Goal: Information Seeking & Learning: Understand process/instructions

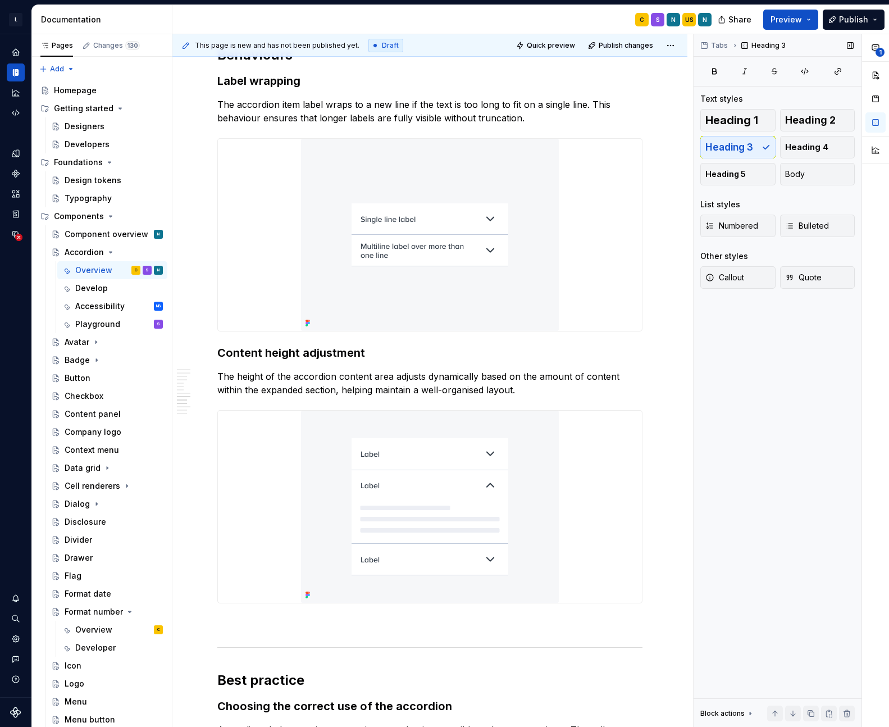
scroll to position [2706, 0]
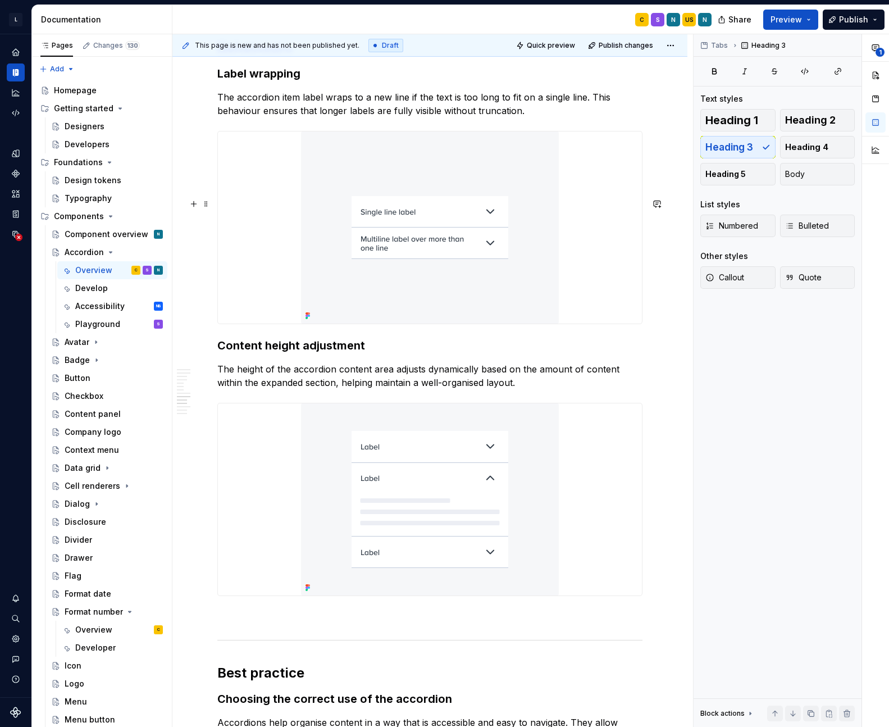
click at [239, 57] on h2 "Behaviours" at bounding box center [429, 48] width 425 height 18
click at [254, 81] on h3 "Label wrapping" at bounding box center [429, 74] width 425 height 16
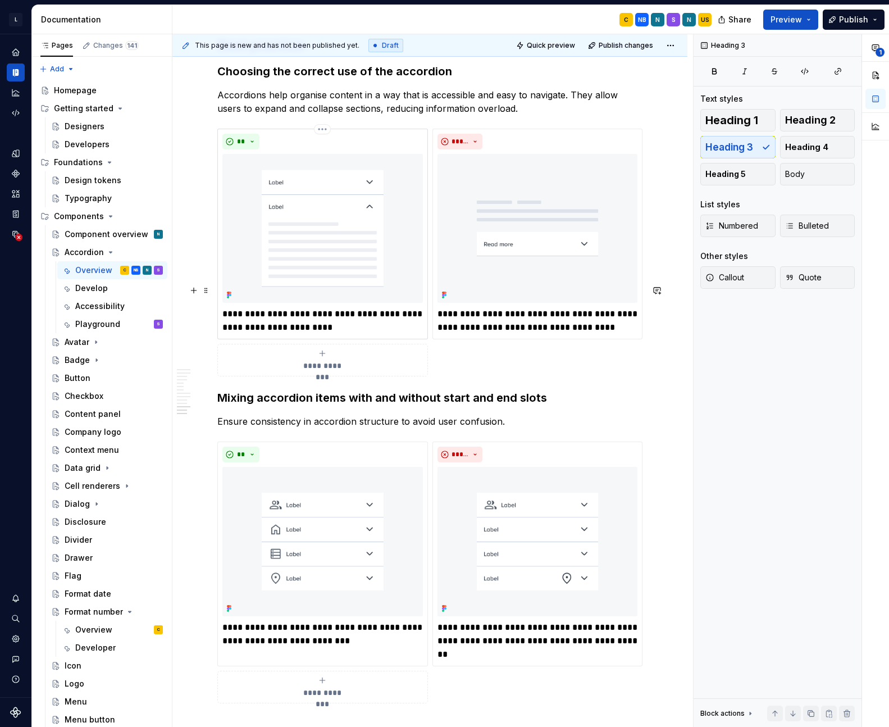
scroll to position [3459, 0]
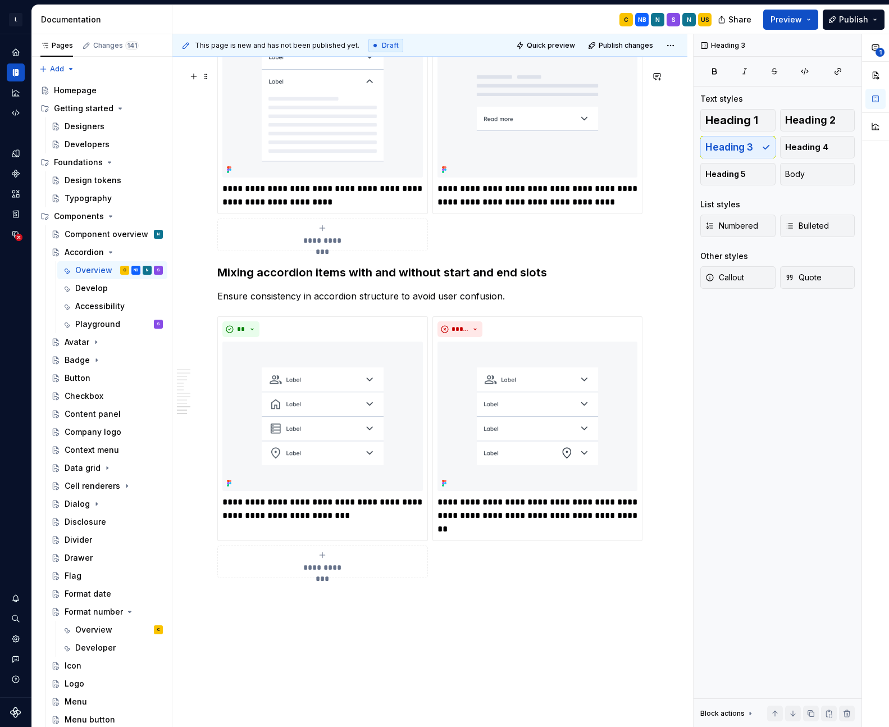
click at [351, 178] on img at bounding box center [322, 103] width 201 height 149
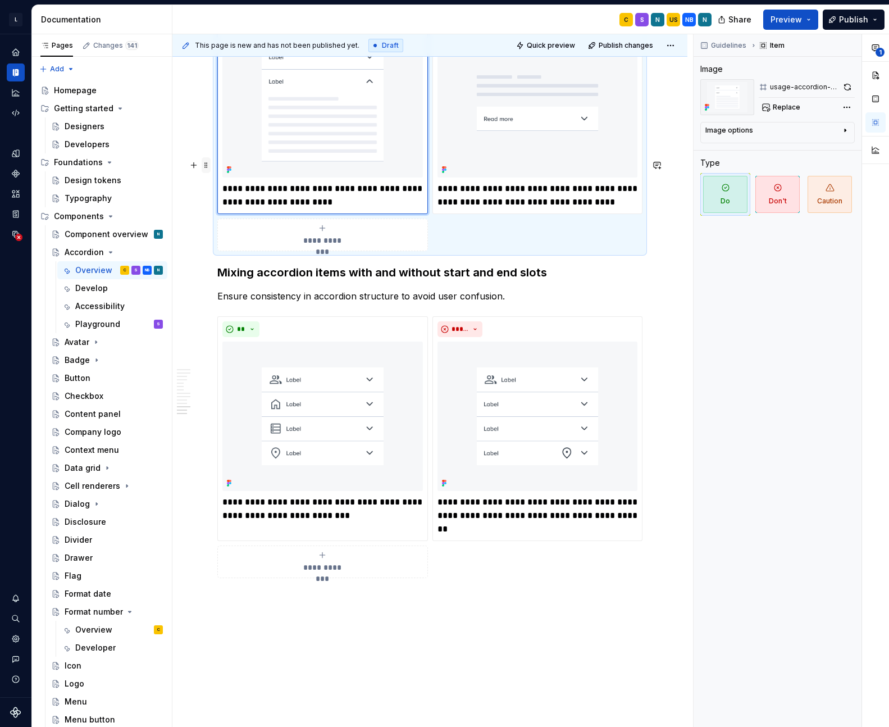
click at [204, 165] on span at bounding box center [206, 165] width 9 height 16
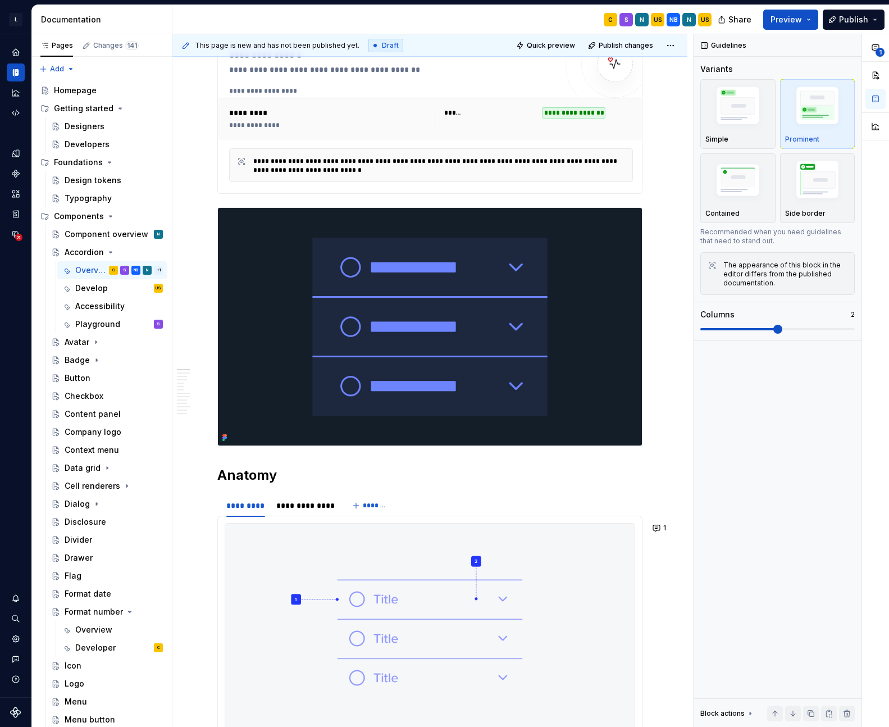
scroll to position [0, 0]
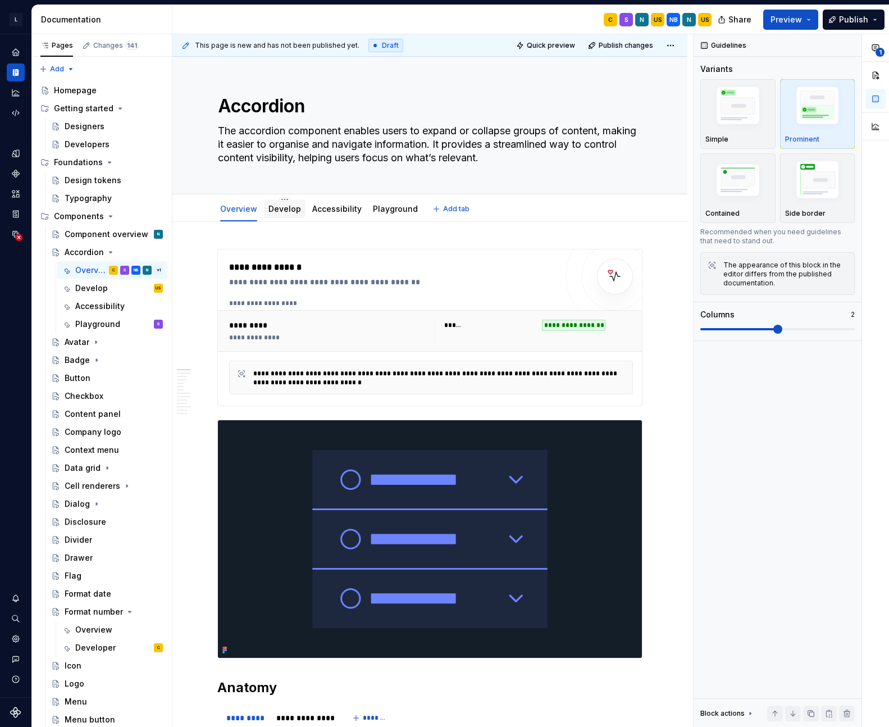
click at [279, 212] on link "Develop" at bounding box center [284, 209] width 33 height 10
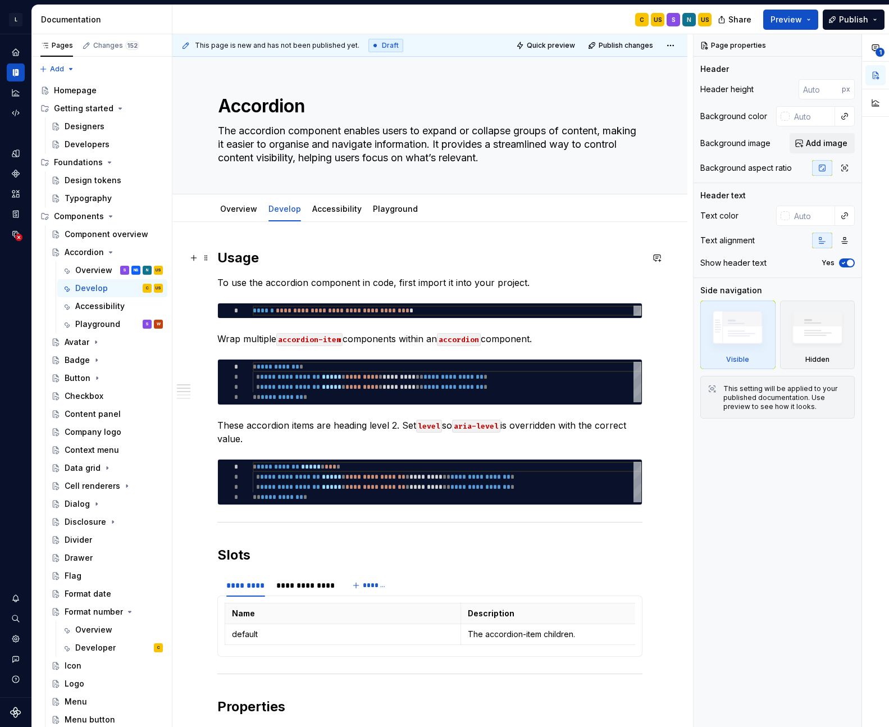
click at [232, 258] on h2 "Usage" at bounding box center [429, 258] width 425 height 18
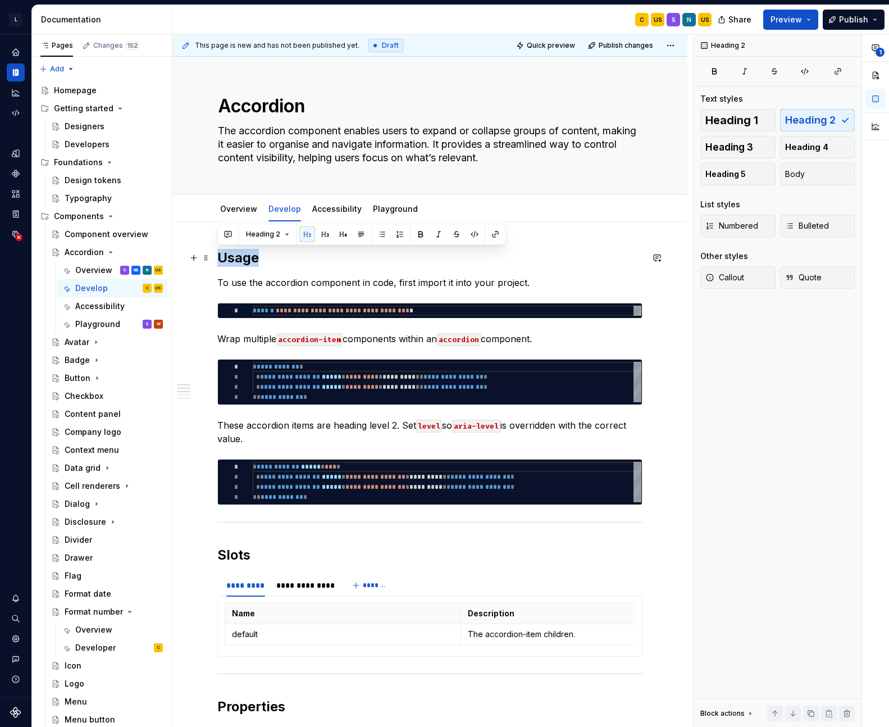
click at [232, 258] on h2 "Usage" at bounding box center [429, 258] width 425 height 18
click at [251, 286] on p "To use the accordion component in code, first import it into your project." at bounding box center [429, 282] width 425 height 13
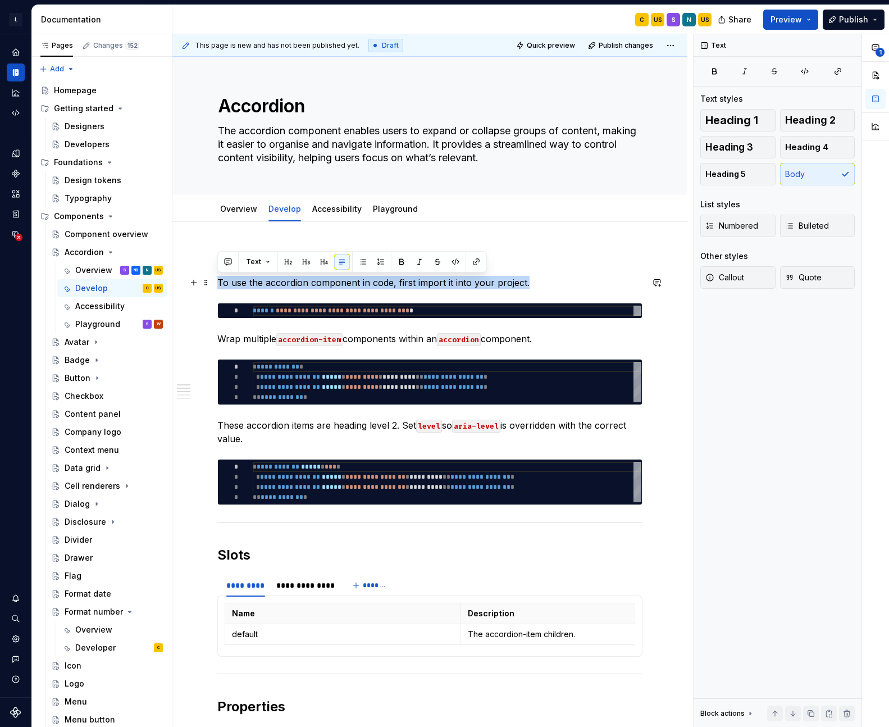
click at [251, 286] on p "To use the accordion component in code, first import it into your project." at bounding box center [429, 282] width 425 height 13
copy p "To use the accordion component in code, first import it into your project."
type textarea "*"
type textarea "**********"
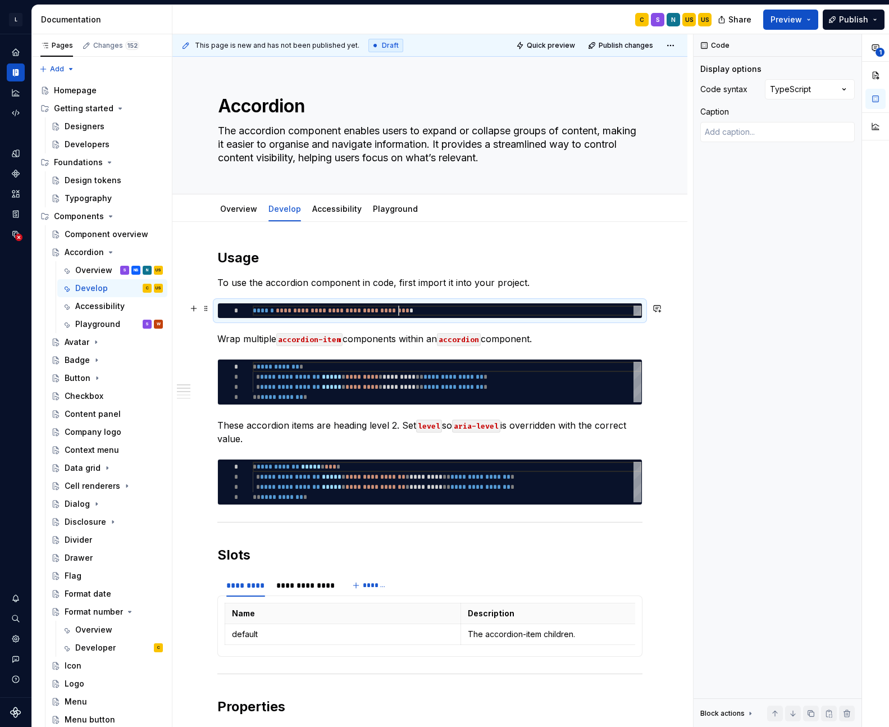
click at [399, 312] on div "**********" at bounding box center [447, 311] width 389 height 10
type textarea "*"
type textarea "**********"
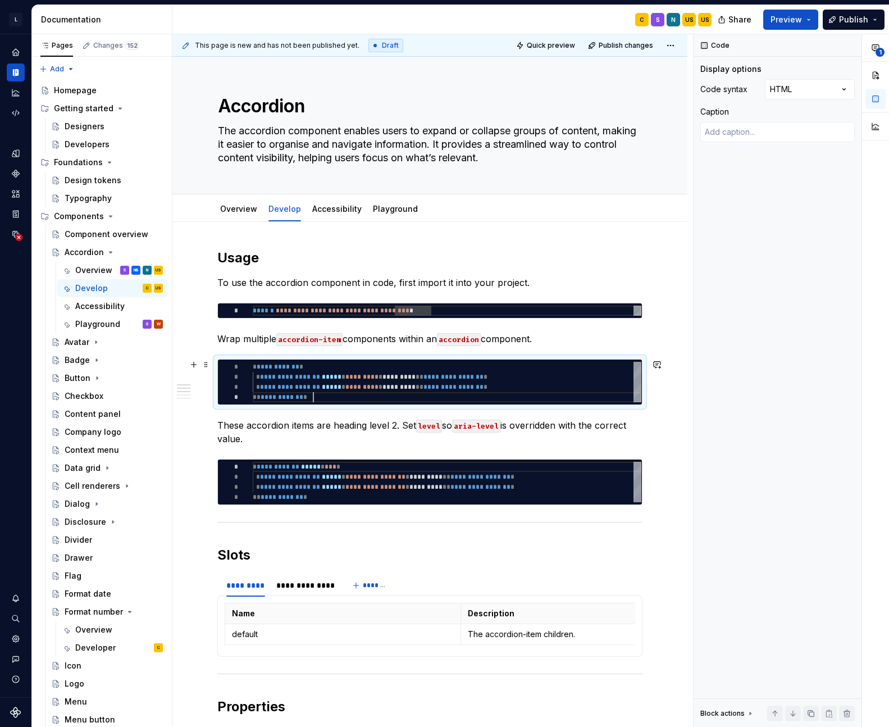
click at [406, 392] on div "**********" at bounding box center [447, 382] width 389 height 40
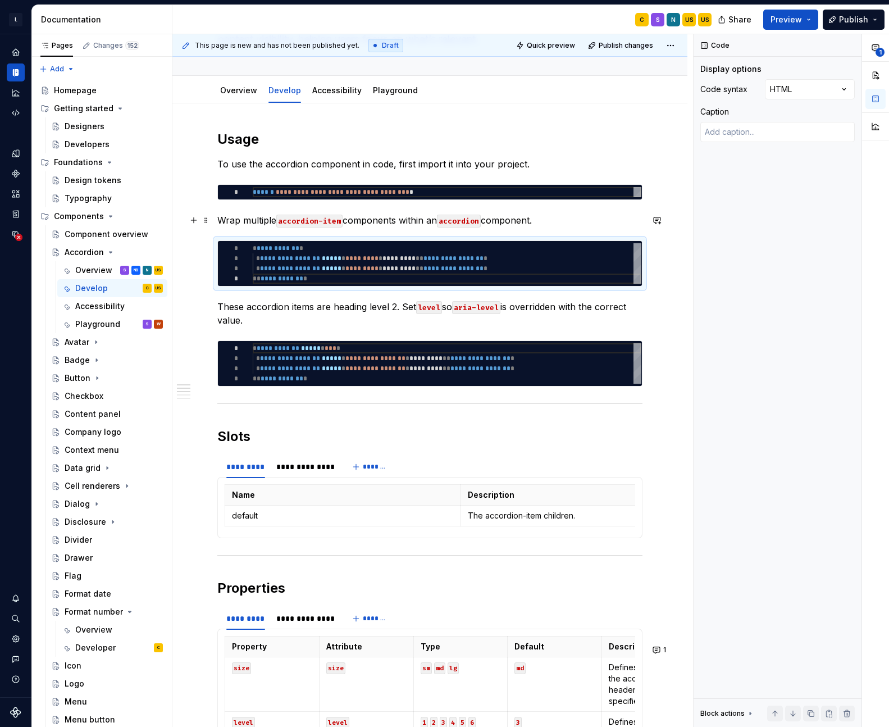
scroll to position [0, 0]
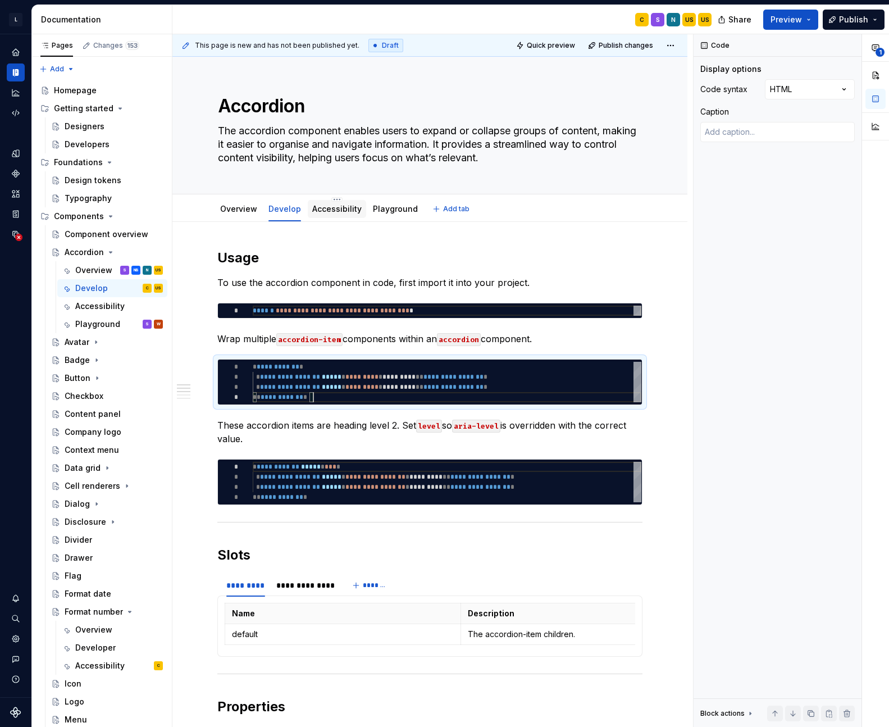
click at [341, 212] on link "Accessibility" at bounding box center [336, 209] width 49 height 10
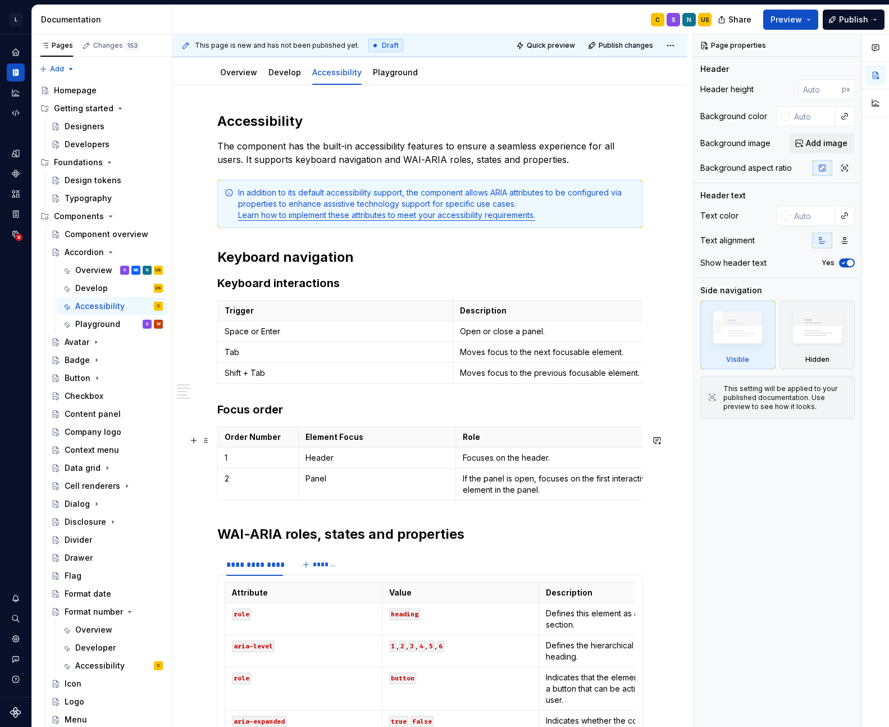
scroll to position [129, 0]
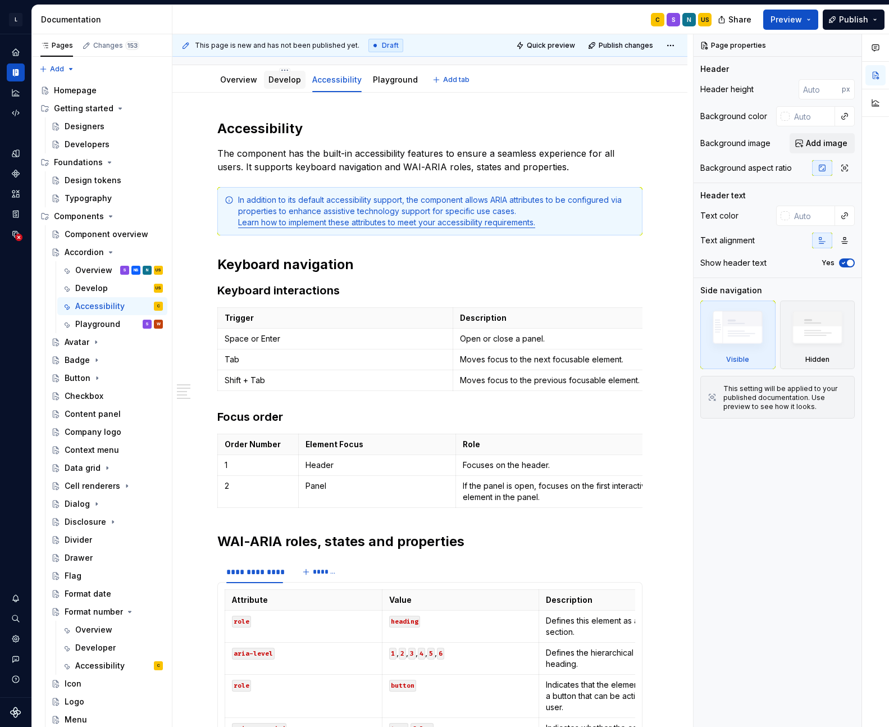
click at [284, 78] on link "Develop" at bounding box center [284, 80] width 33 height 10
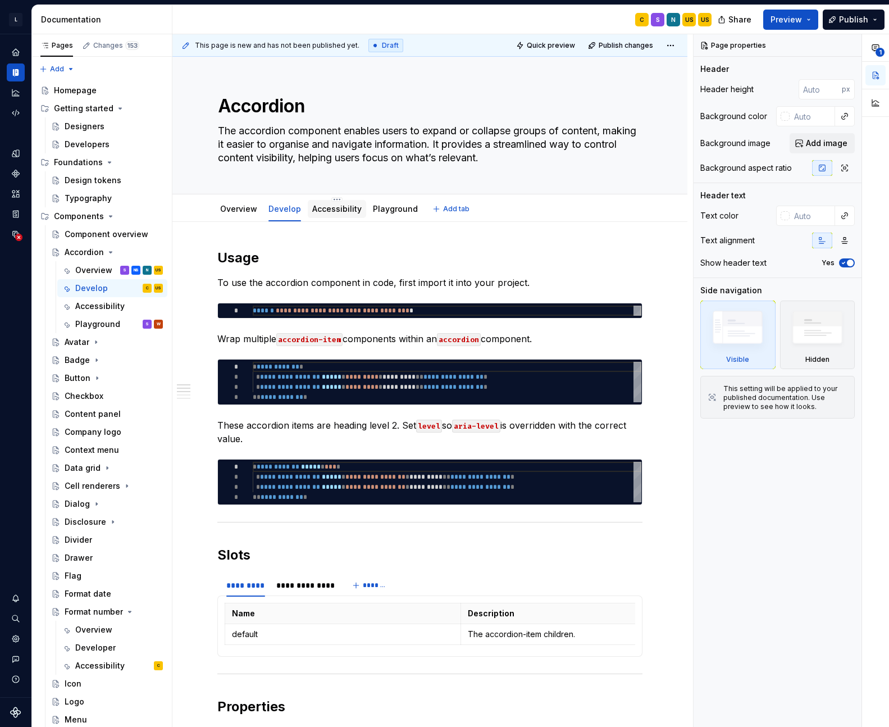
click at [334, 212] on link "Accessibility" at bounding box center [336, 209] width 49 height 10
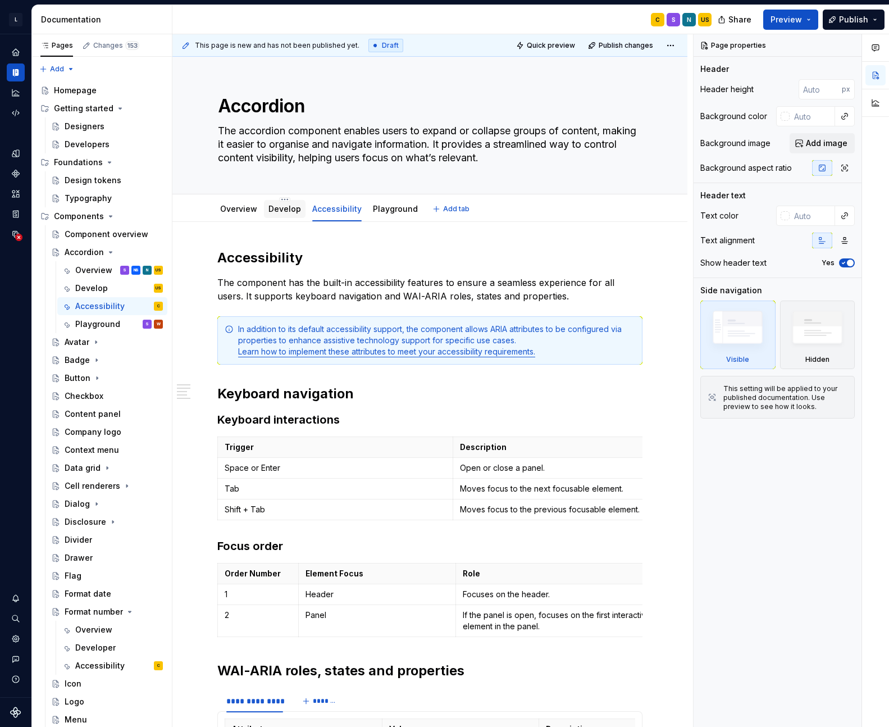
click at [272, 207] on link "Develop" at bounding box center [284, 209] width 33 height 10
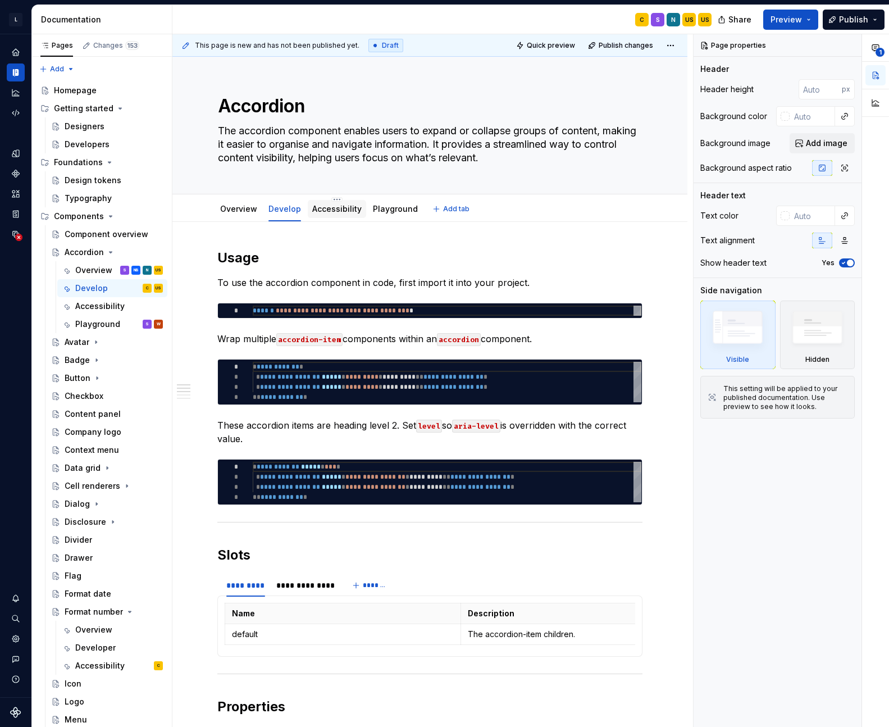
click at [341, 210] on link "Accessibility" at bounding box center [336, 209] width 49 height 10
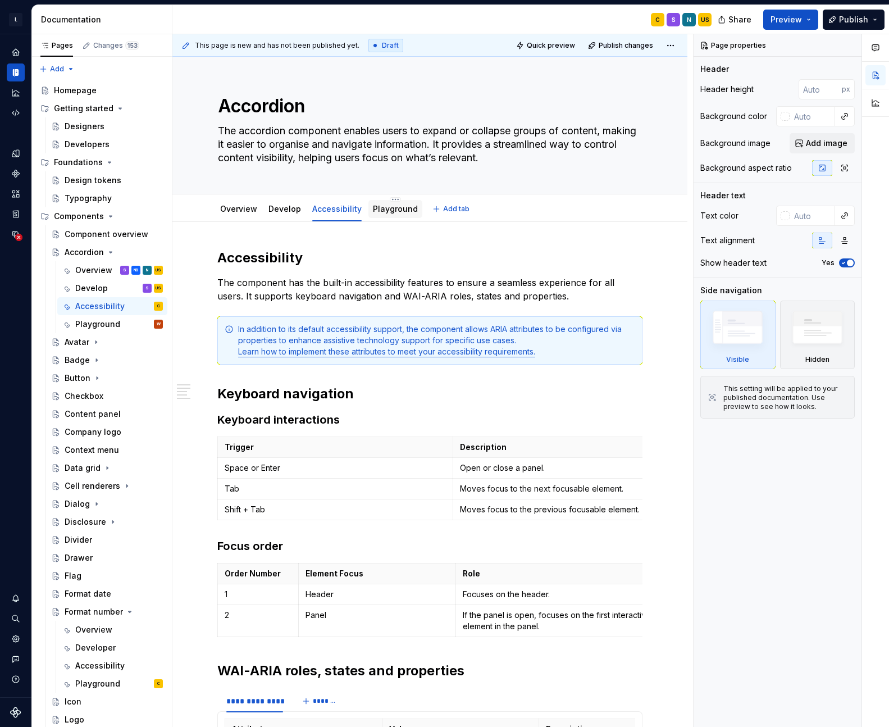
click at [390, 211] on link "Playground" at bounding box center [395, 209] width 45 height 10
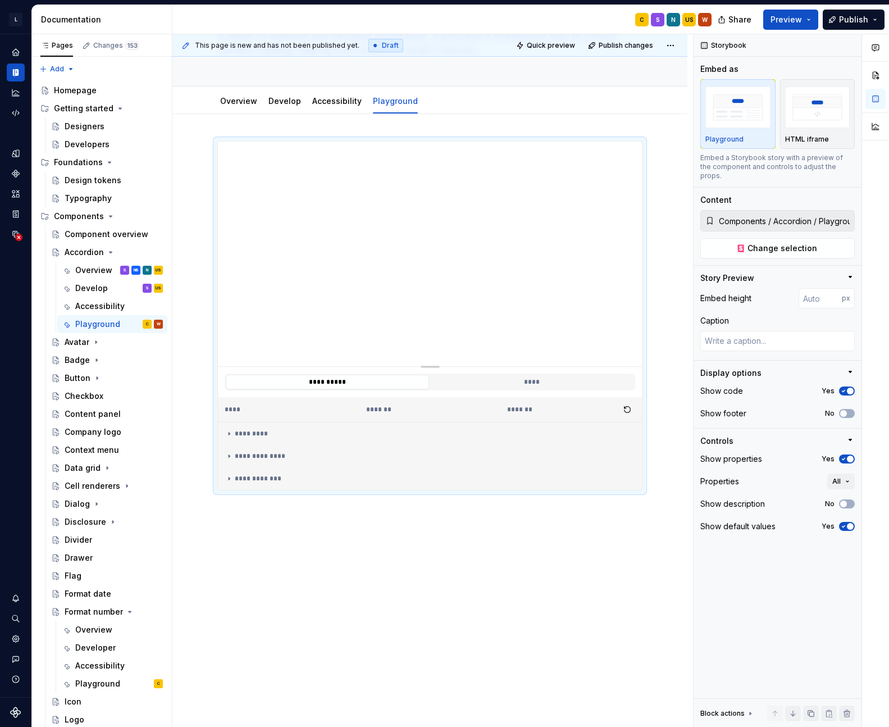
scroll to position [129, 0]
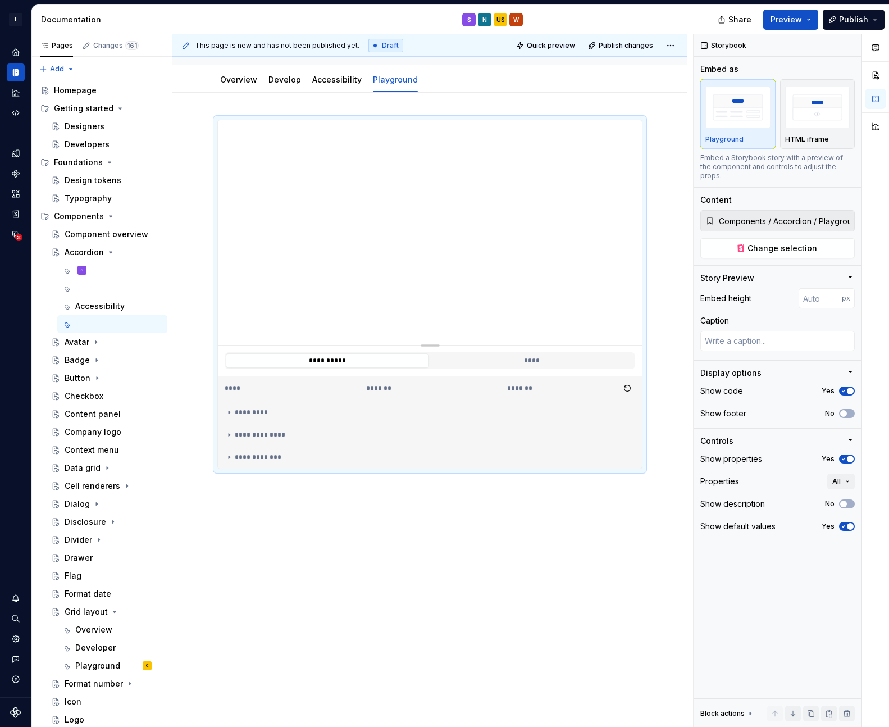
type textarea "*"
